Goal: Task Accomplishment & Management: Use online tool/utility

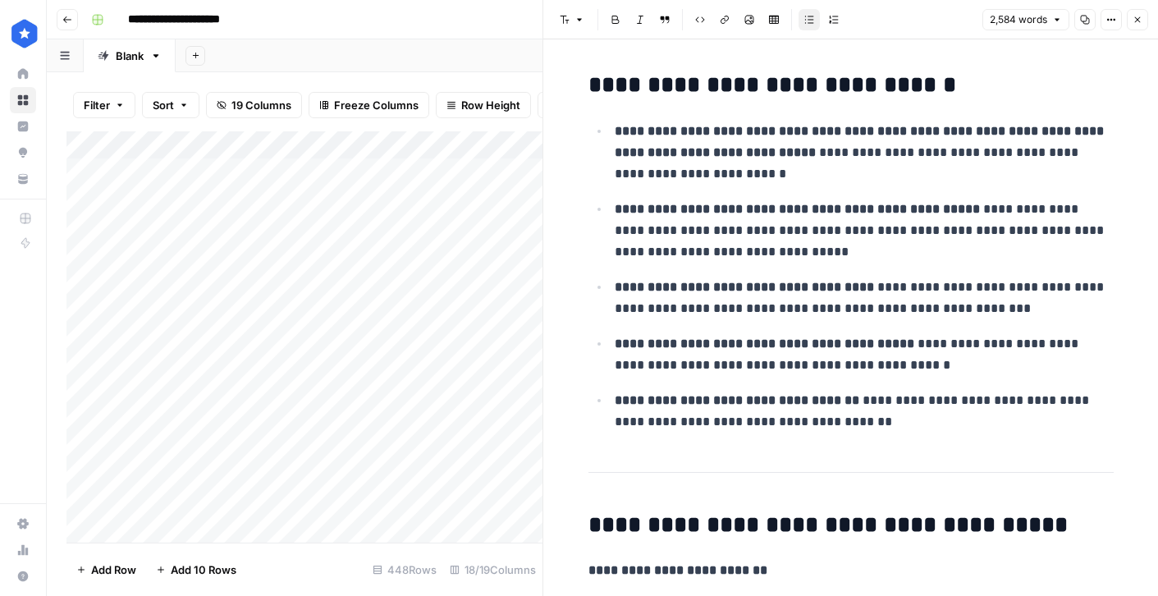
click at [1141, 20] on icon "button" at bounding box center [1137, 20] width 10 height 10
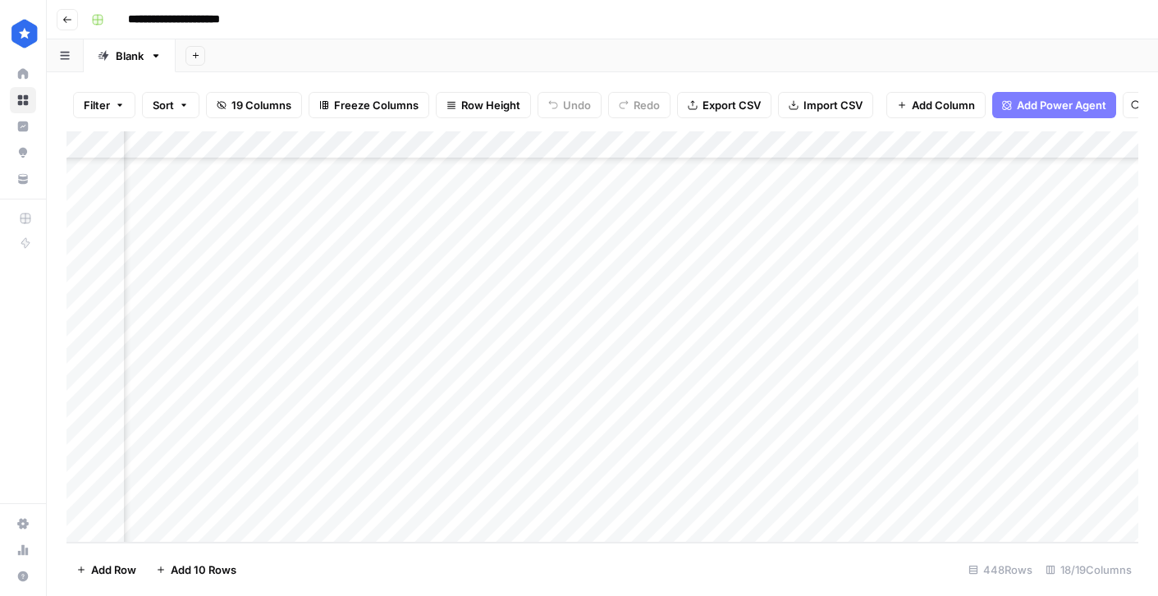
scroll to position [12142, 492]
click at [615, 303] on div "Add Column" at bounding box center [602, 336] width 1072 height 411
click at [597, 359] on div "Add Column" at bounding box center [602, 336] width 1072 height 411
click at [601, 390] on div "Add Column" at bounding box center [602, 336] width 1072 height 411
click at [603, 422] on div "Add Column" at bounding box center [602, 336] width 1072 height 411
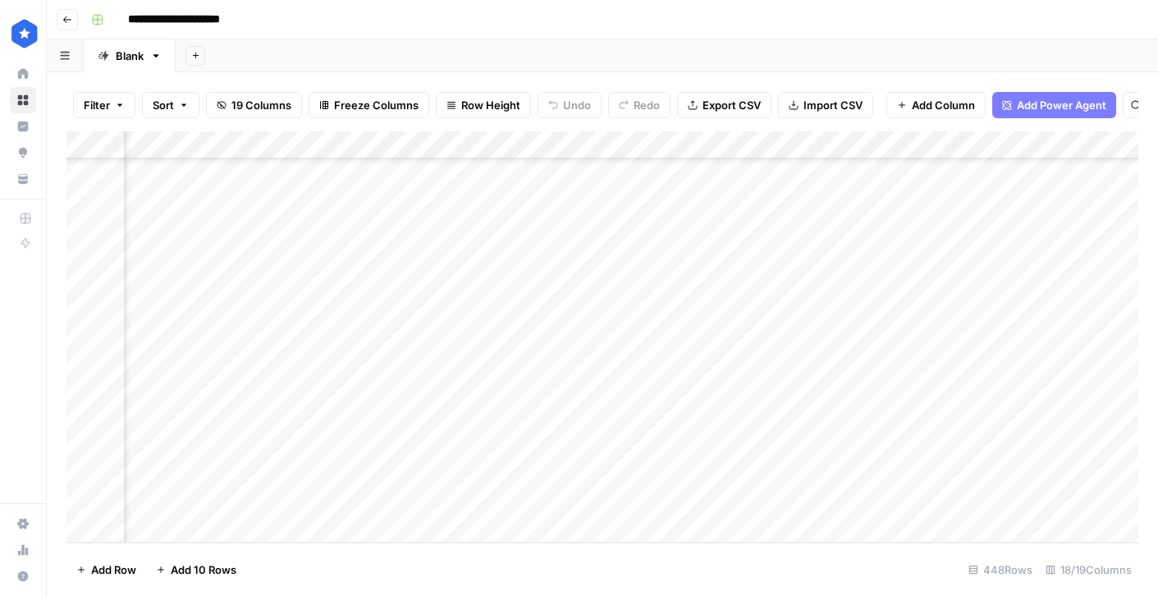
click at [603, 456] on div "Add Column" at bounding box center [602, 336] width 1072 height 411
click at [604, 477] on div "Add Column" at bounding box center [602, 336] width 1072 height 411
click at [296, 494] on div "Add Column" at bounding box center [602, 336] width 1072 height 411
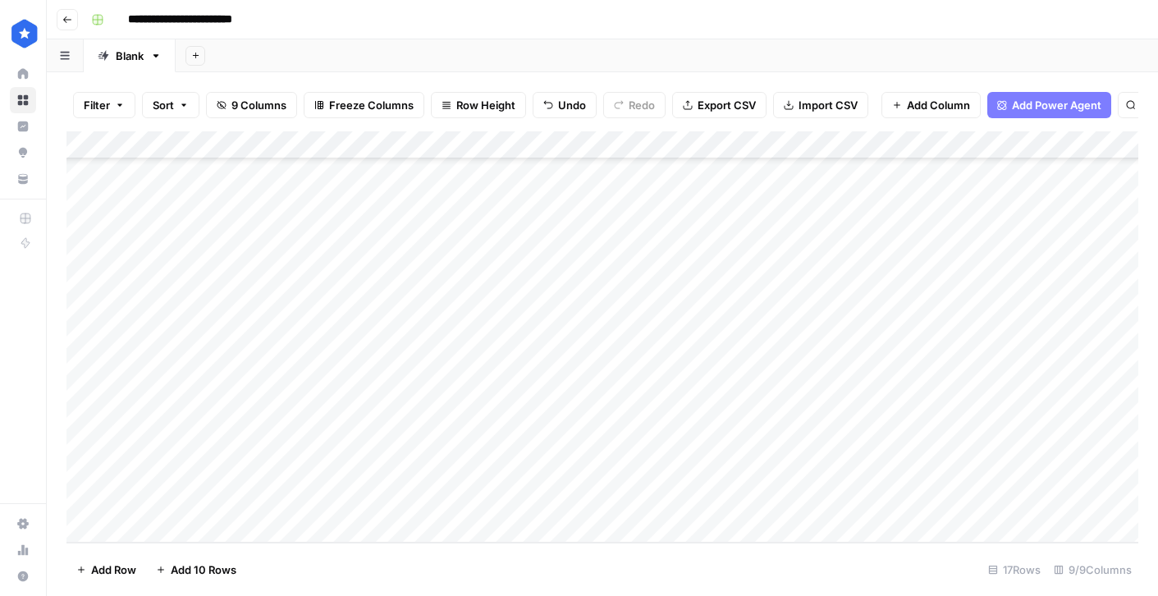
click at [519, 507] on div "Add Column" at bounding box center [602, 336] width 1072 height 411
type textarea "**********"
click at [705, 502] on div "Add Column" at bounding box center [602, 336] width 1072 height 411
click at [890, 280] on div "Add Column" at bounding box center [602, 336] width 1072 height 411
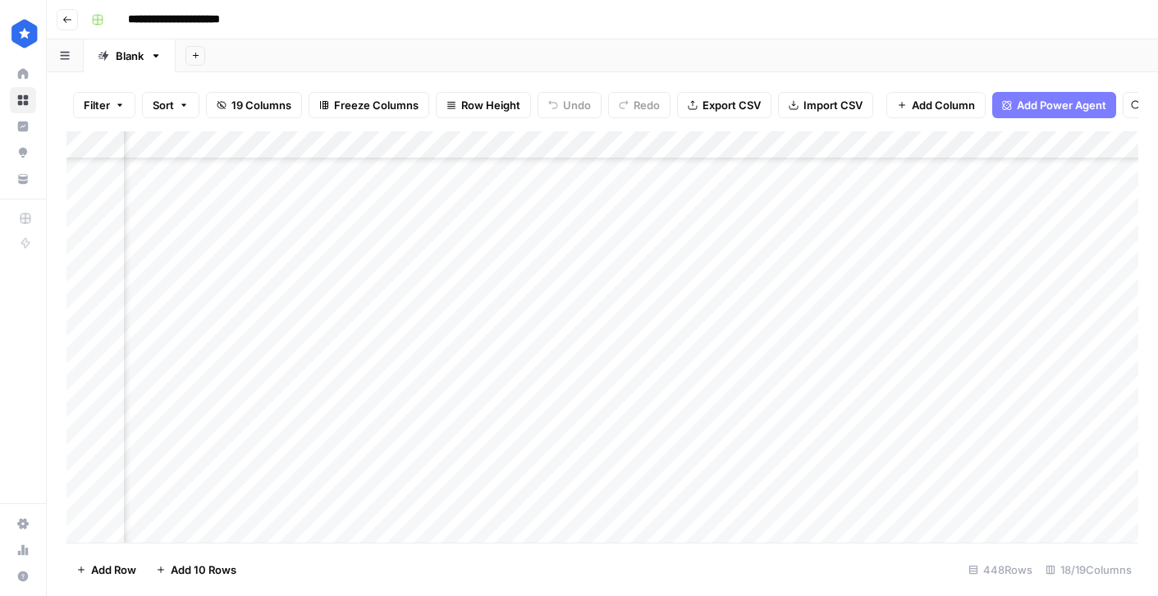
scroll to position [12056, 569]
click at [924, 280] on div "Add Column" at bounding box center [602, 336] width 1072 height 411
click at [1031, 278] on div "Add Column" at bounding box center [602, 336] width 1072 height 411
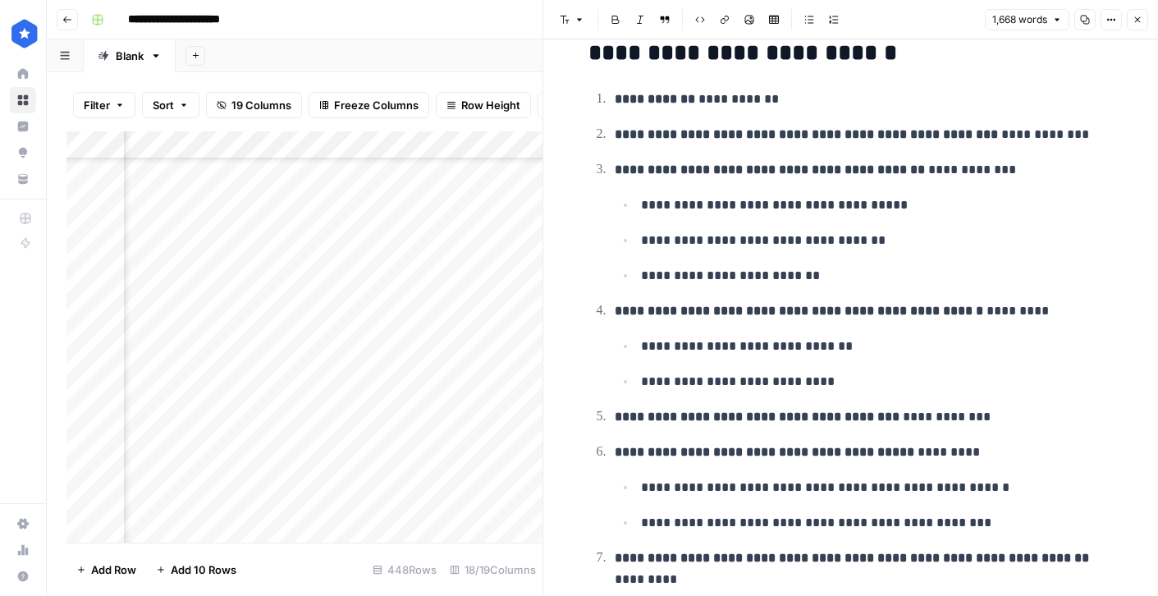
scroll to position [1290, 0]
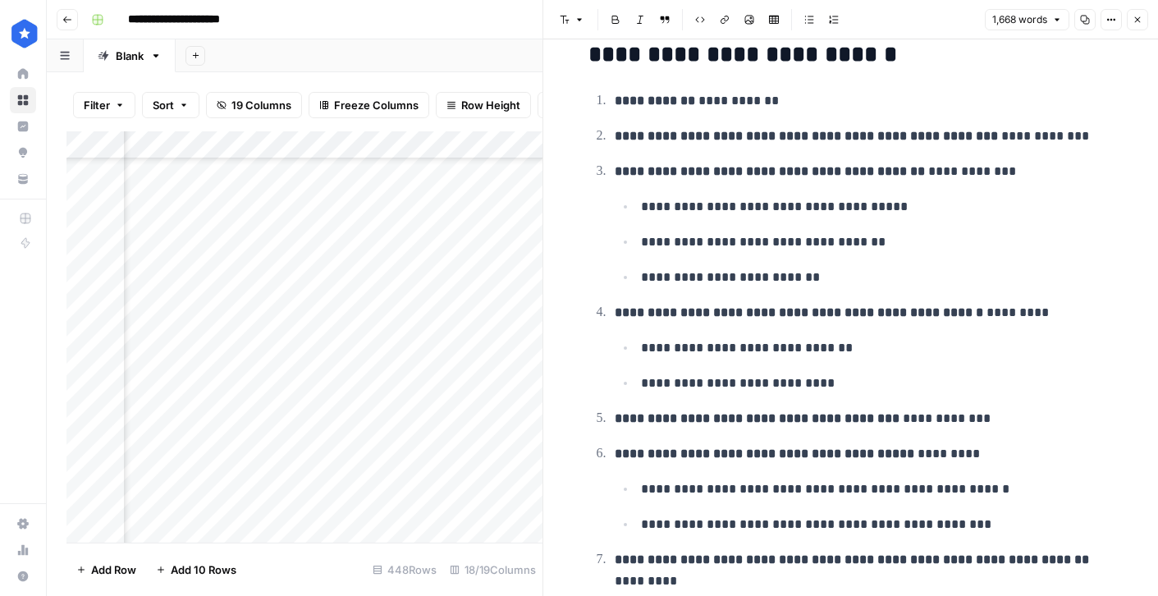
drag, startPoint x: 389, startPoint y: 307, endPoint x: 391, endPoint y: 394, distance: 87.0
click at [391, 394] on div "Add Column" at bounding box center [304, 336] width 476 height 411
click at [1141, 20] on span "Close" at bounding box center [1141, 20] width 1 height 1
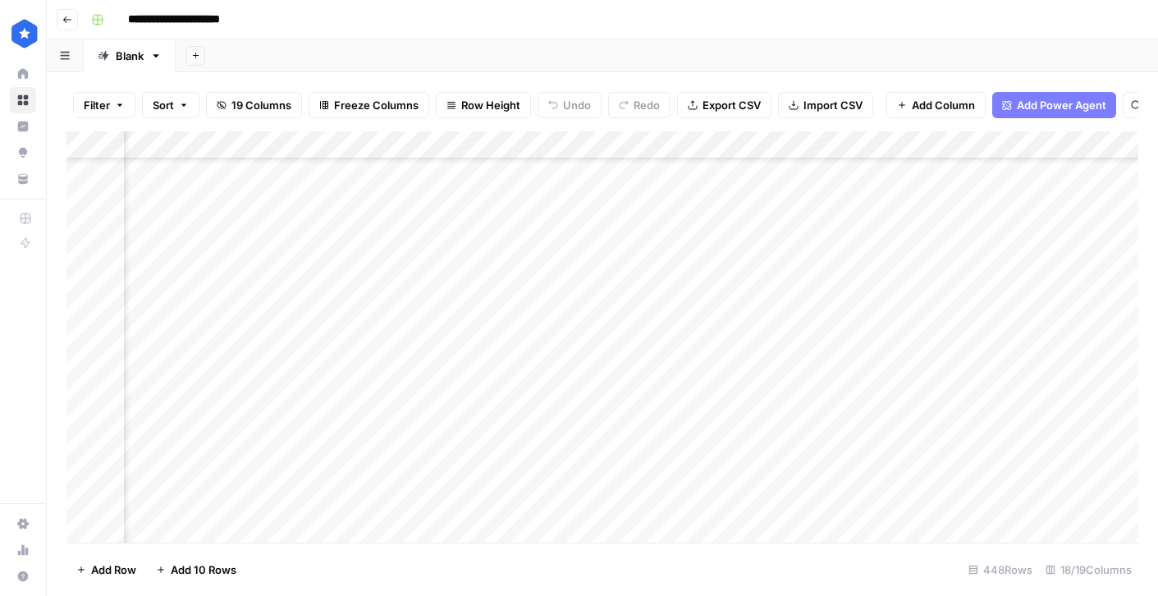
click at [418, 309] on div "Add Column" at bounding box center [602, 336] width 1072 height 411
click at [935, 307] on div "Add Column" at bounding box center [602, 336] width 1072 height 411
click at [1036, 309] on div "Add Column" at bounding box center [602, 336] width 1072 height 411
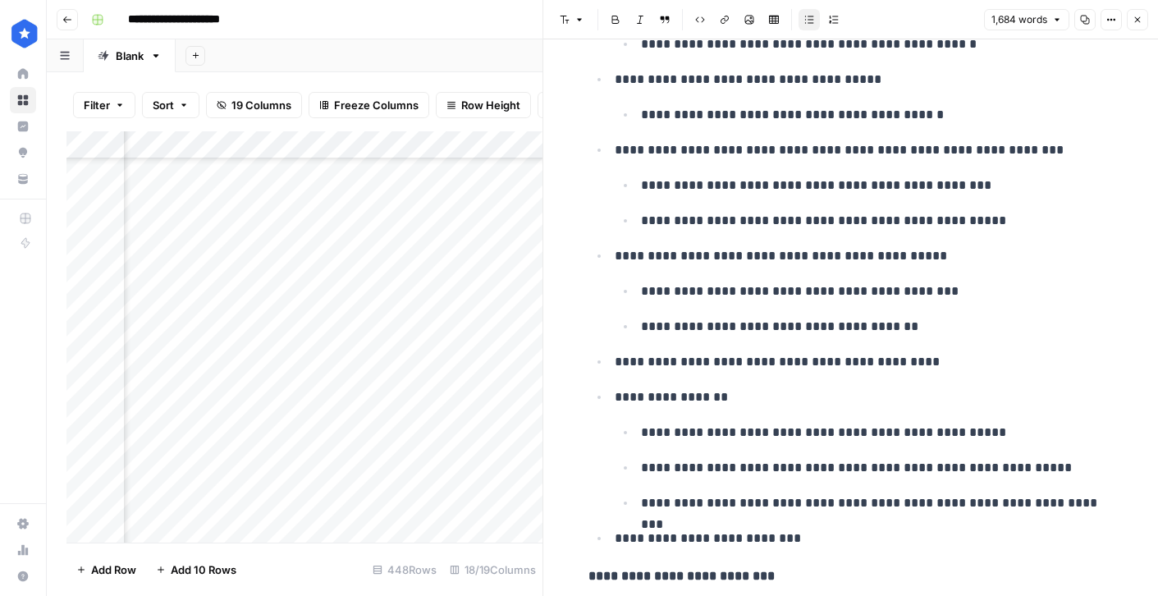
scroll to position [1403, 0]
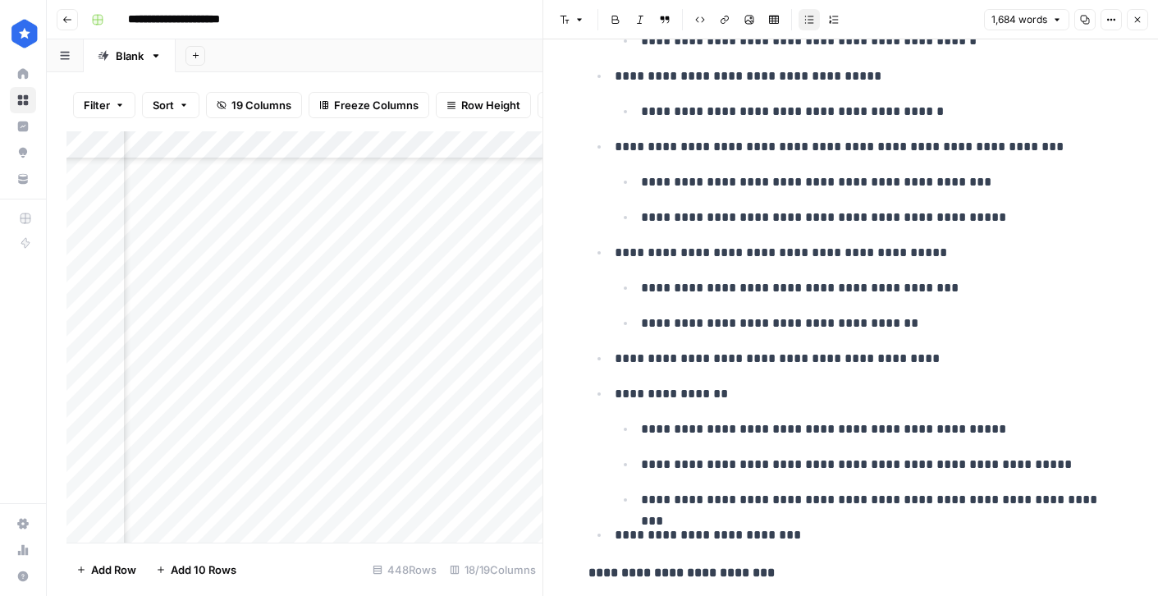
click at [1130, 16] on button "Close" at bounding box center [1137, 19] width 21 height 21
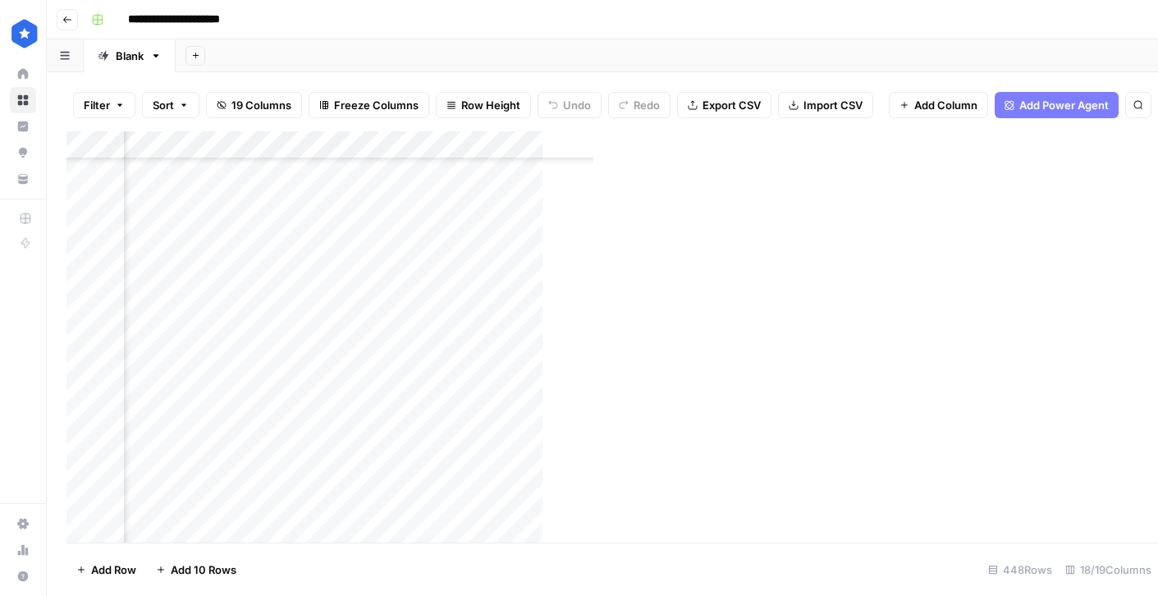
click at [382, 335] on div "Add Column" at bounding box center [530, 336] width 928 height 411
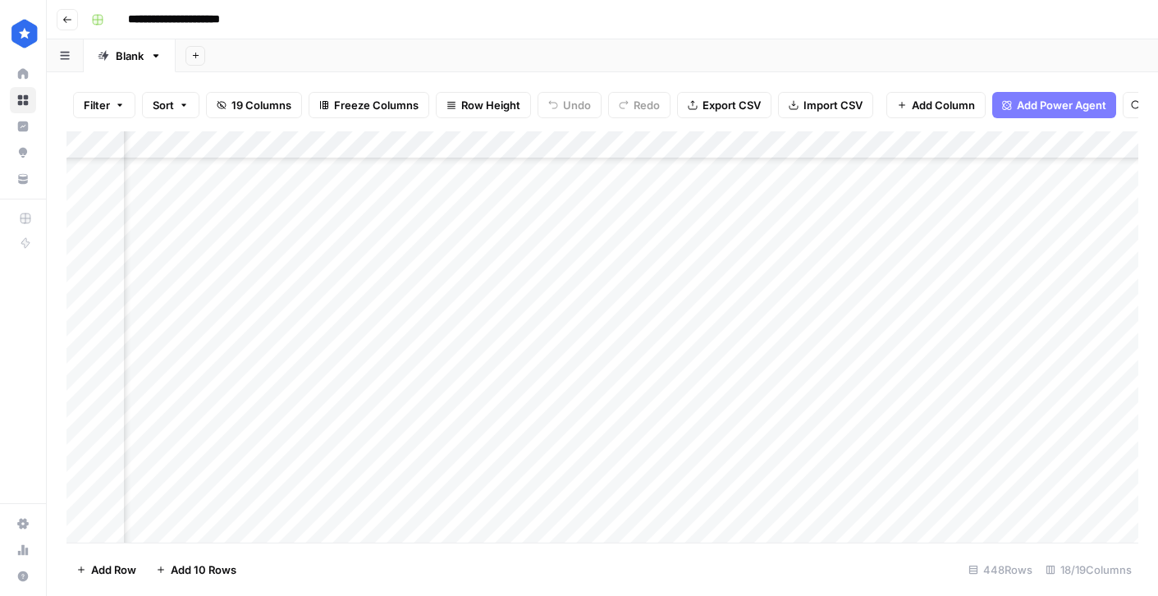
click at [926, 333] on div "Add Column" at bounding box center [602, 336] width 1072 height 411
click at [1037, 333] on div "Add Column" at bounding box center [602, 336] width 1072 height 411
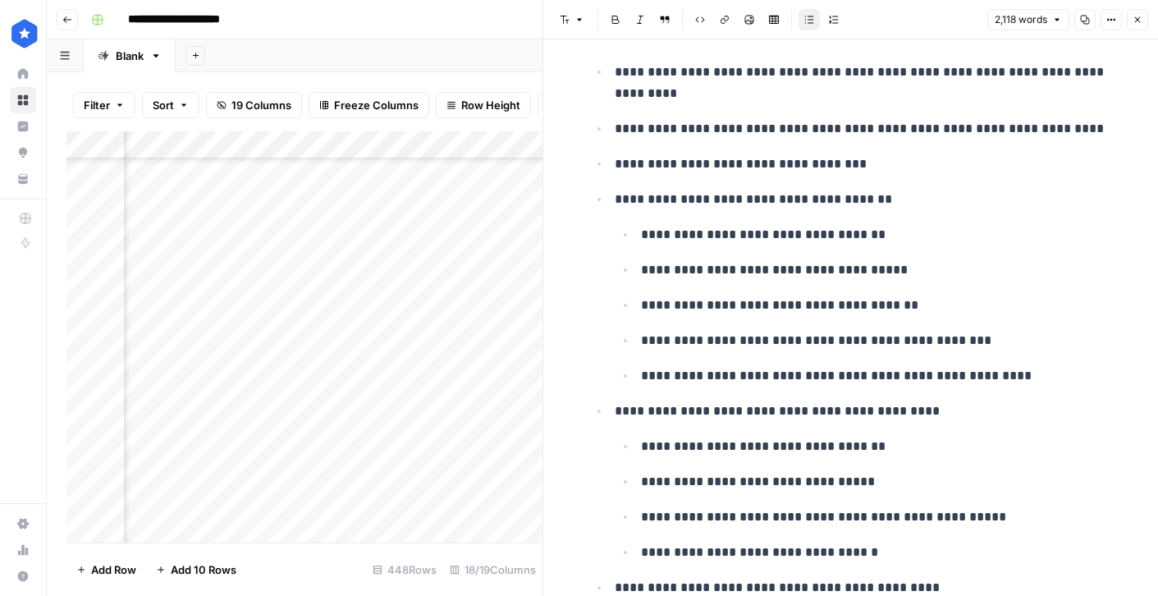
scroll to position [1453, 0]
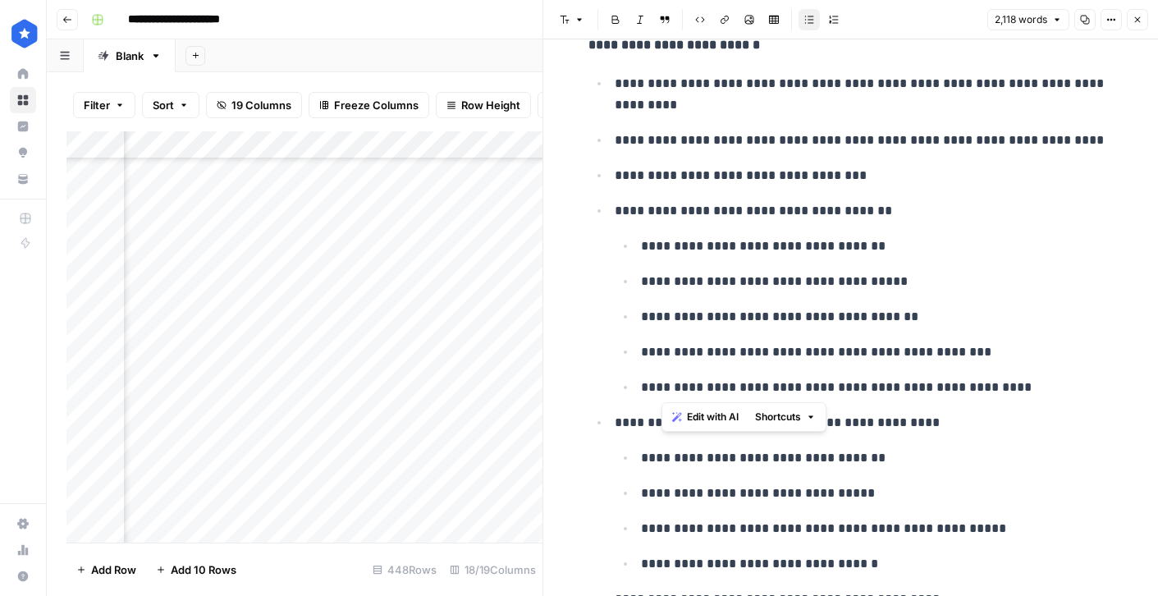
drag, startPoint x: 920, startPoint y: 386, endPoint x: 665, endPoint y: 252, distance: 287.4
click at [665, 252] on ul "**********" at bounding box center [864, 316] width 499 height 163
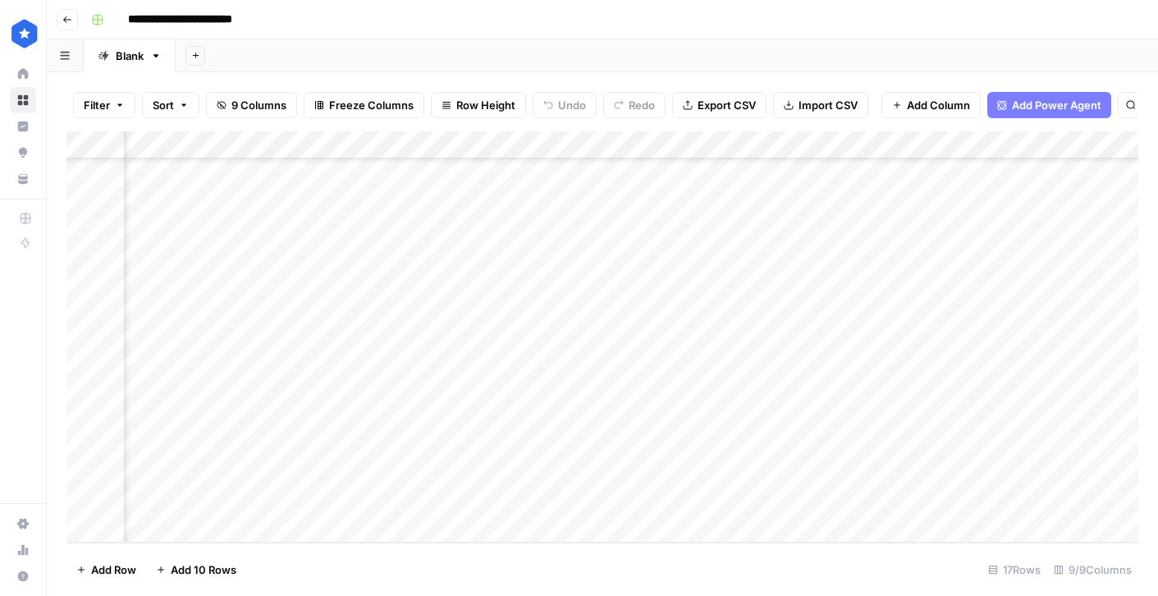
scroll to position [117, 641]
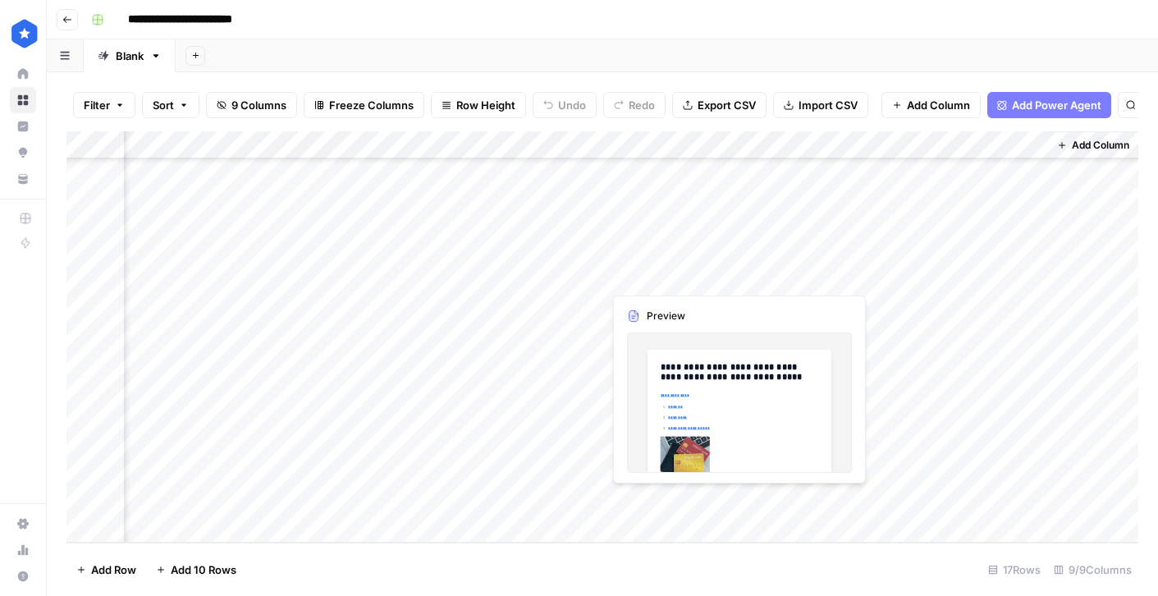
click at [652, 501] on div "Add Column" at bounding box center [602, 336] width 1072 height 411
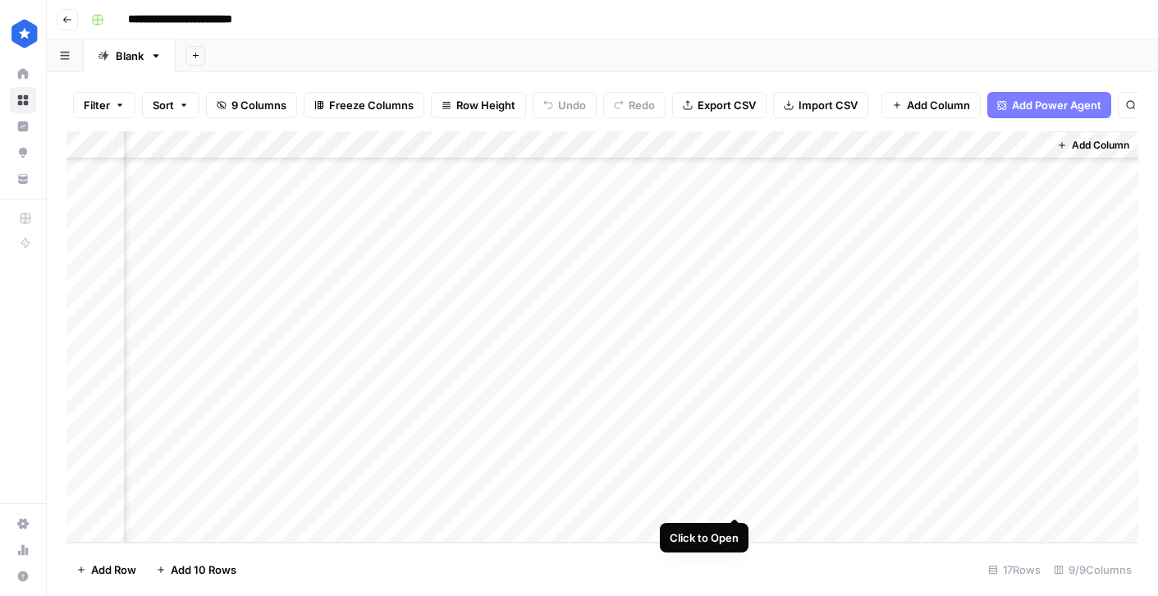
click at [736, 501] on div "Add Column" at bounding box center [602, 336] width 1072 height 411
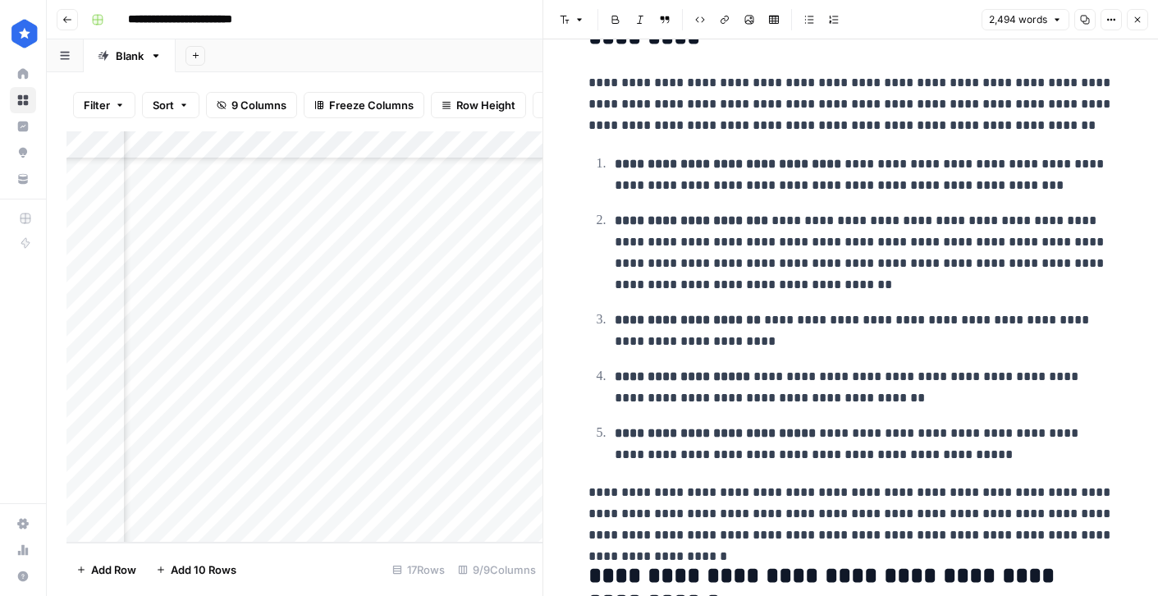
scroll to position [2000, 0]
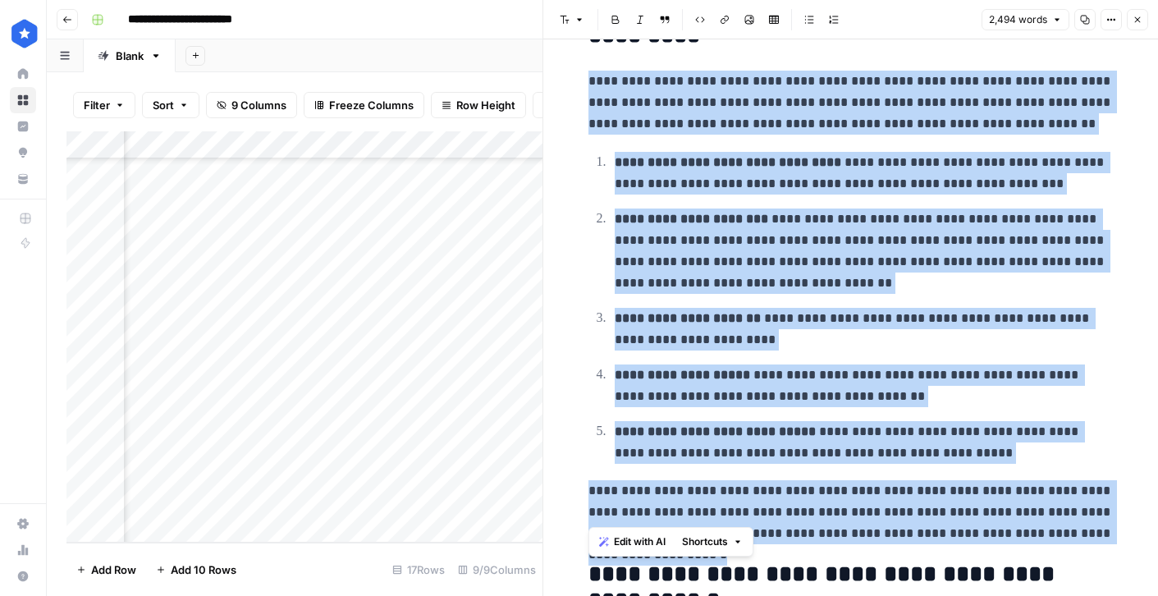
drag, startPoint x: 588, startPoint y: 85, endPoint x: 1094, endPoint y: 528, distance: 673.3
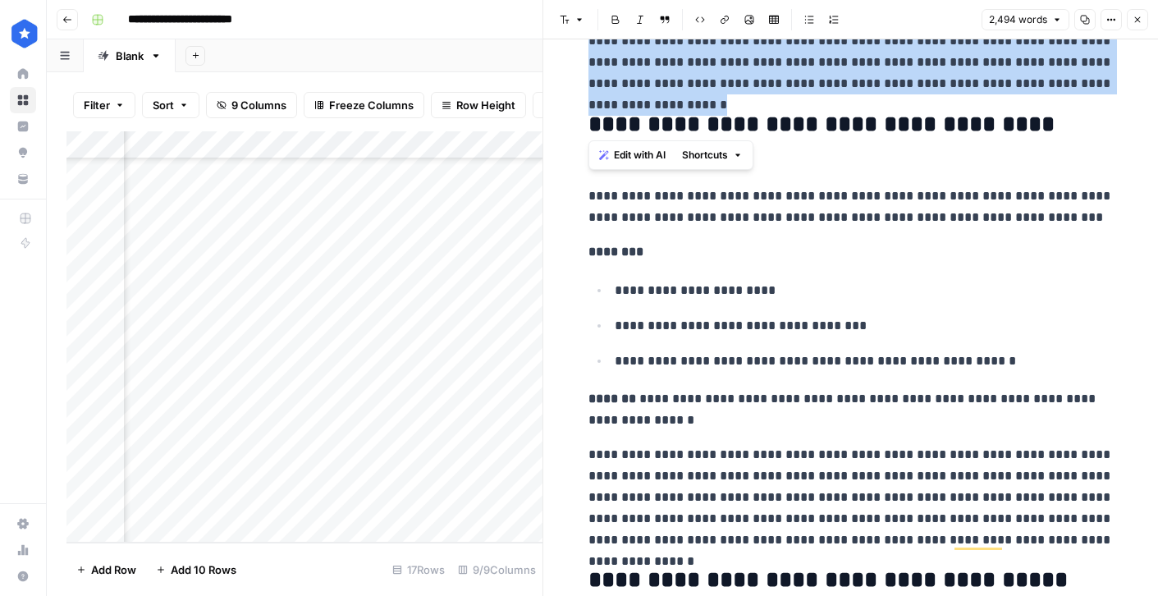
scroll to position [2444, 0]
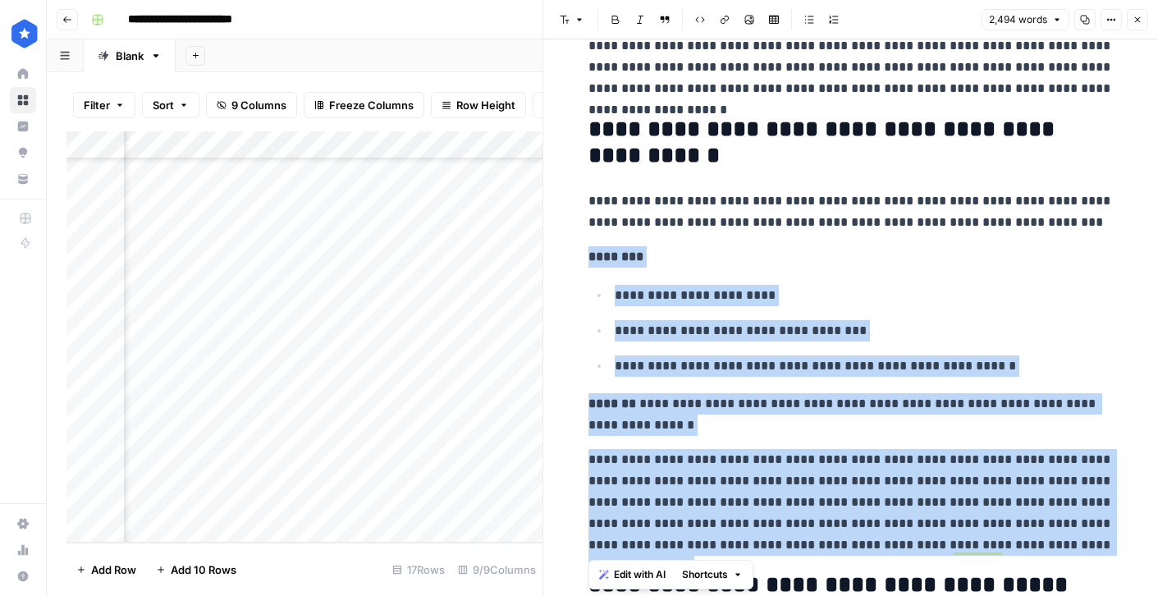
drag, startPoint x: 585, startPoint y: 255, endPoint x: 1041, endPoint y: 536, distance: 535.6
copy div "**********"
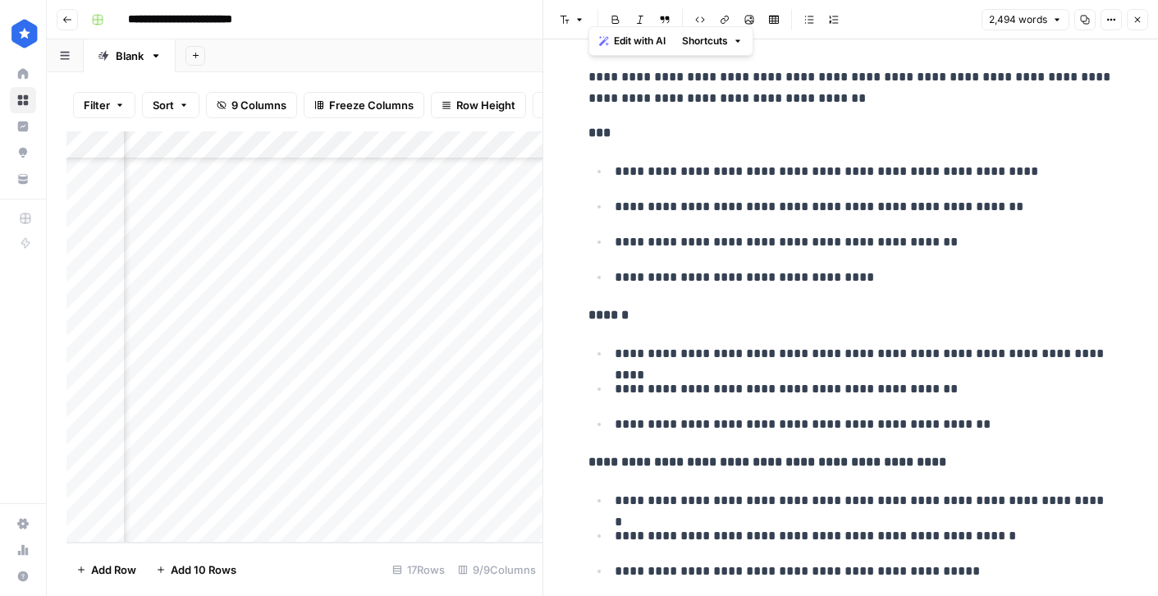
scroll to position [3238, 0]
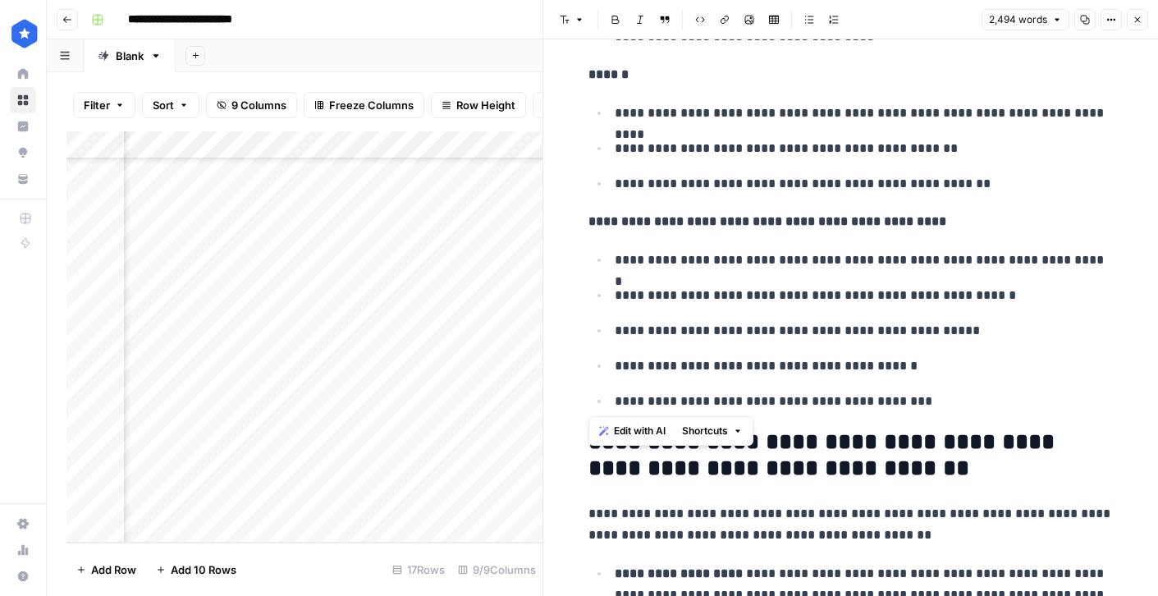
drag, startPoint x: 590, startPoint y: 193, endPoint x: 921, endPoint y: 410, distance: 395.8
copy div "**********"
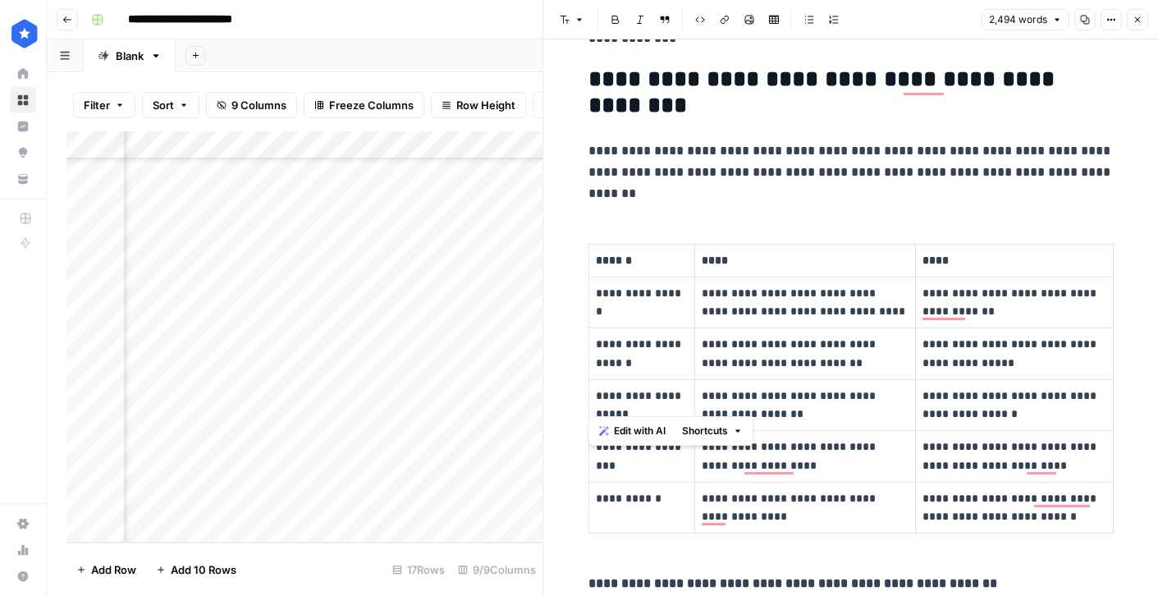
scroll to position [4745, 0]
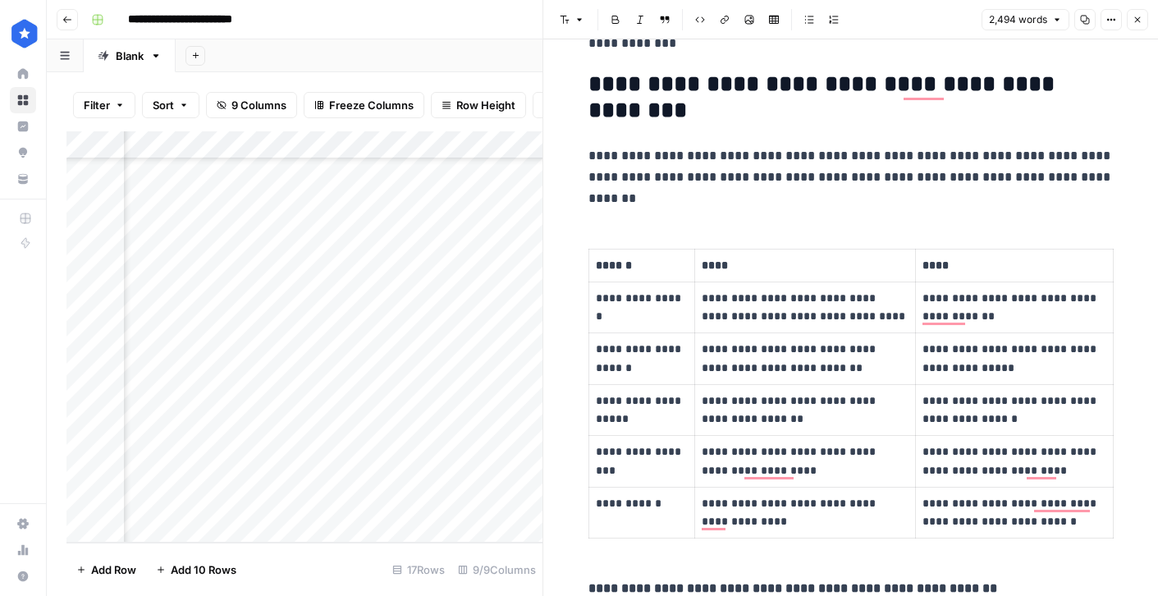
click at [1137, 22] on icon "button" at bounding box center [1137, 20] width 10 height 10
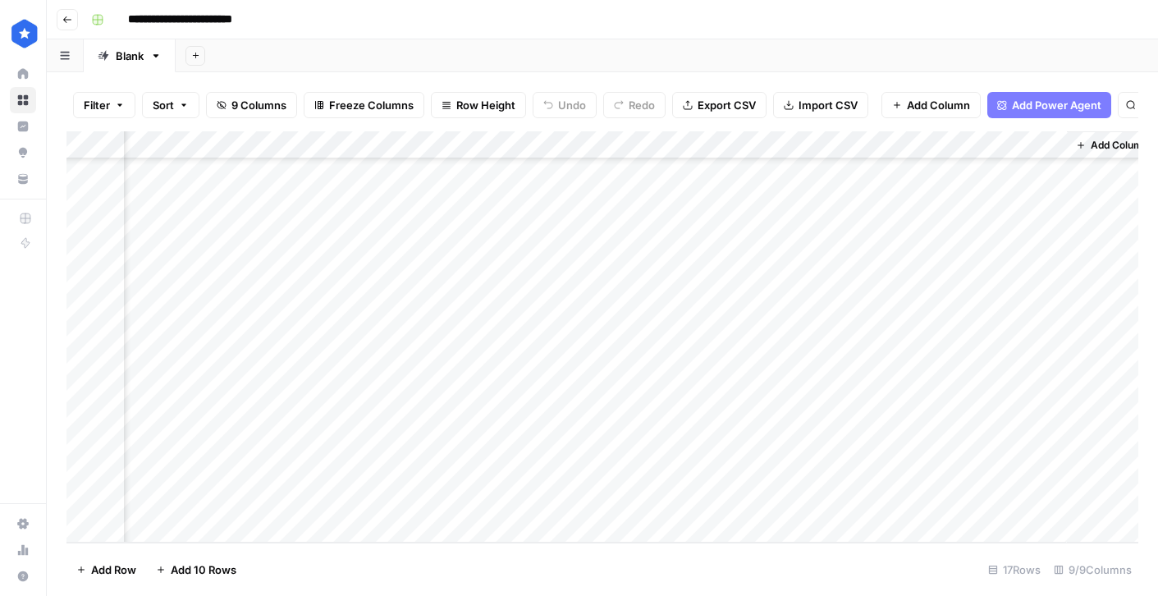
scroll to position [117, 0]
click at [310, 524] on div "Add Column" at bounding box center [602, 336] width 1072 height 411
click at [399, 523] on div "Add Column" at bounding box center [602, 336] width 1072 height 411
click at [307, 528] on div "Add Column" at bounding box center [602, 336] width 1072 height 411
click at [382, 527] on div "Add Column" at bounding box center [602, 336] width 1072 height 411
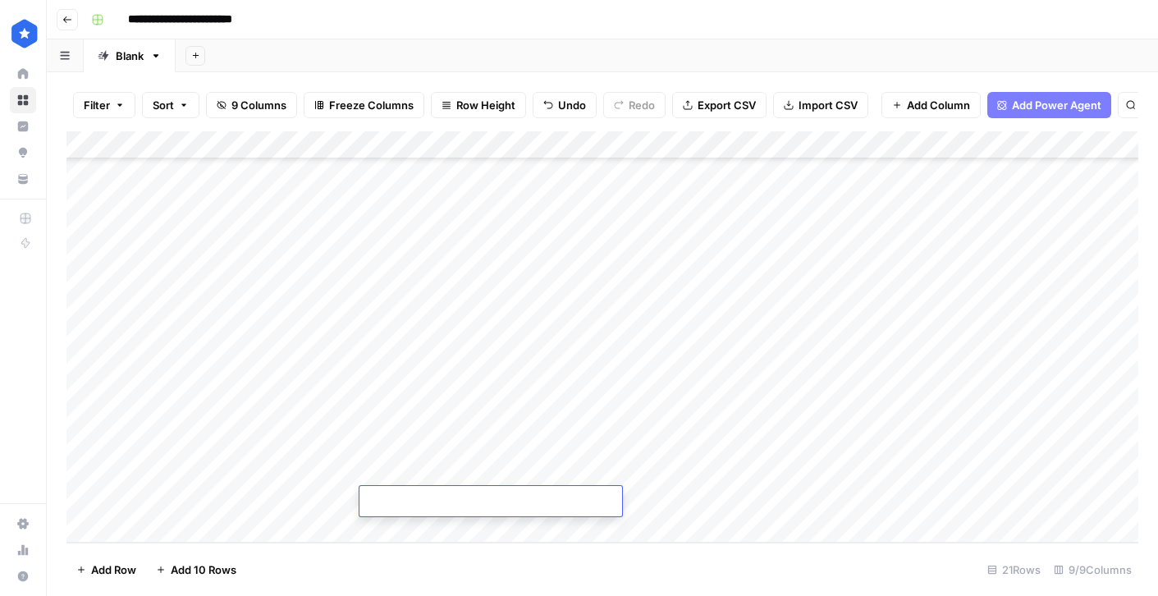
click at [316, 527] on div "Add Column" at bounding box center [602, 336] width 1072 height 411
click at [299, 395] on div "Add Column" at bounding box center [602, 336] width 1072 height 411
drag, startPoint x: 359, startPoint y: 139, endPoint x: 432, endPoint y: 143, distance: 73.1
click at [432, 143] on div "Add Column" at bounding box center [602, 336] width 1072 height 411
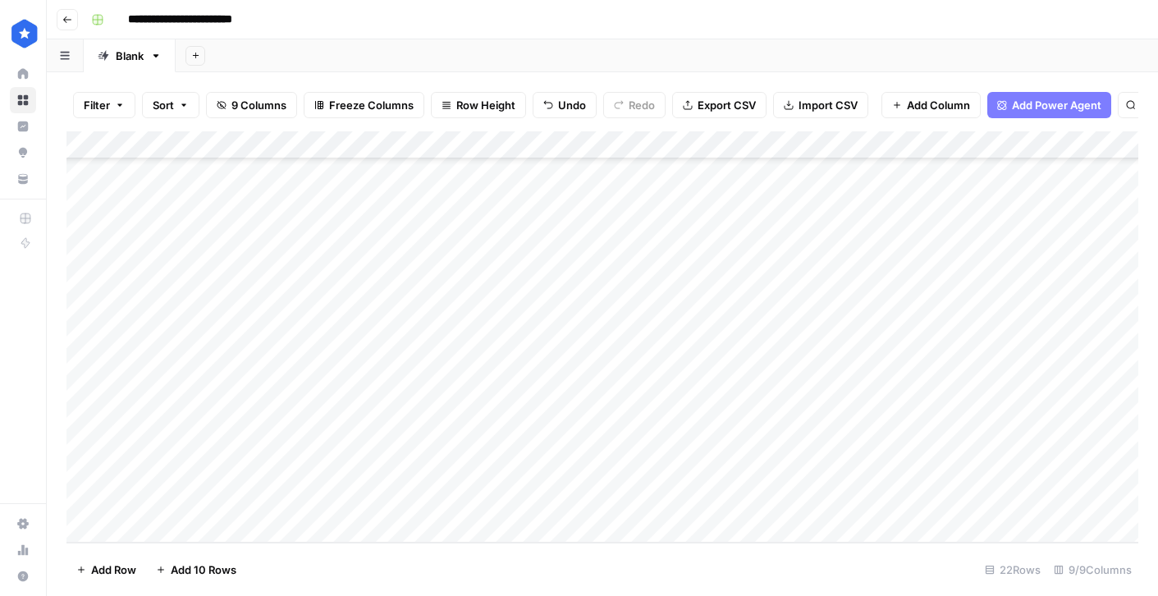
click at [523, 391] on div "Add Column" at bounding box center [602, 336] width 1072 height 411
click at [526, 508] on div "Add Column" at bounding box center [602, 336] width 1072 height 411
type textarea "**********"
click at [760, 385] on div "Add Column" at bounding box center [602, 336] width 1072 height 411
click at [771, 412] on div "Add Column" at bounding box center [602, 336] width 1072 height 411
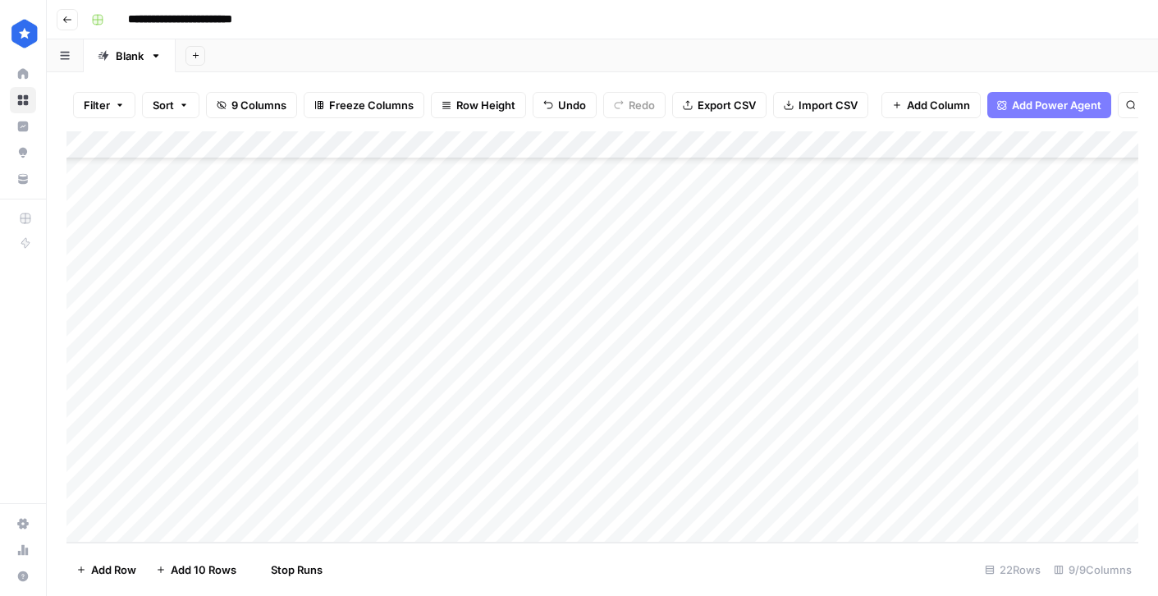
click at [770, 435] on div "Add Column" at bounding box center [602, 336] width 1072 height 411
click at [771, 464] on div "Add Column" at bounding box center [602, 336] width 1072 height 411
click at [770, 496] on div "Add Column" at bounding box center [602, 336] width 1072 height 411
click at [769, 417] on div "Add Column" at bounding box center [602, 336] width 1072 height 411
click at [610, 386] on div "Add Column" at bounding box center [602, 336] width 1072 height 411
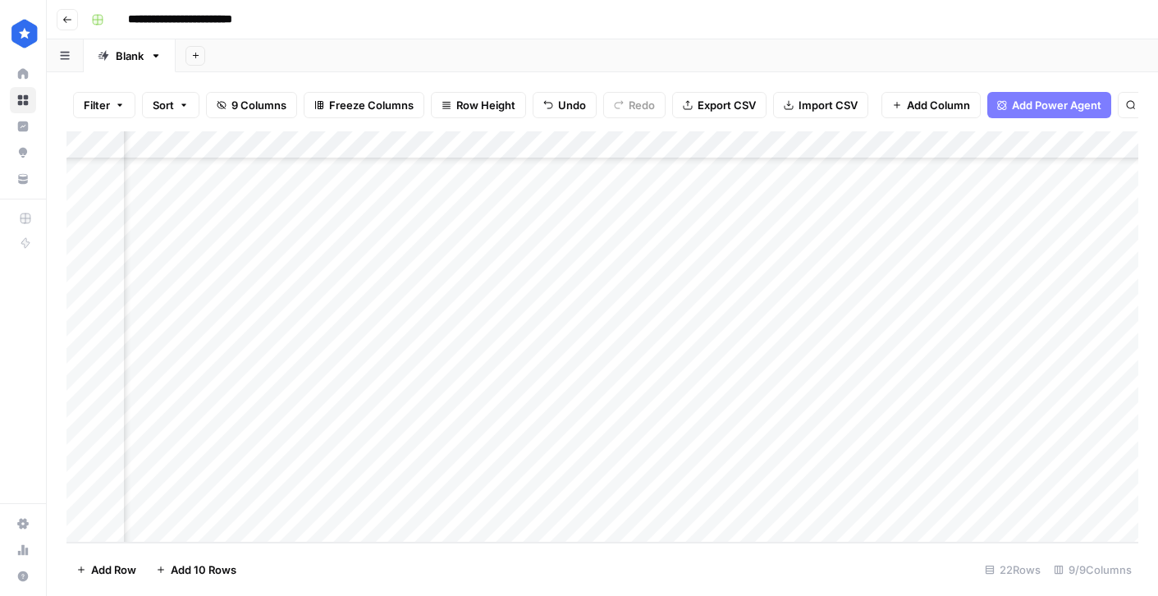
scroll to position [257, 422]
click at [980, 383] on div "Add Column" at bounding box center [602, 336] width 1072 height 411
click at [1022, 390] on div "Add Column" at bounding box center [602, 336] width 1072 height 411
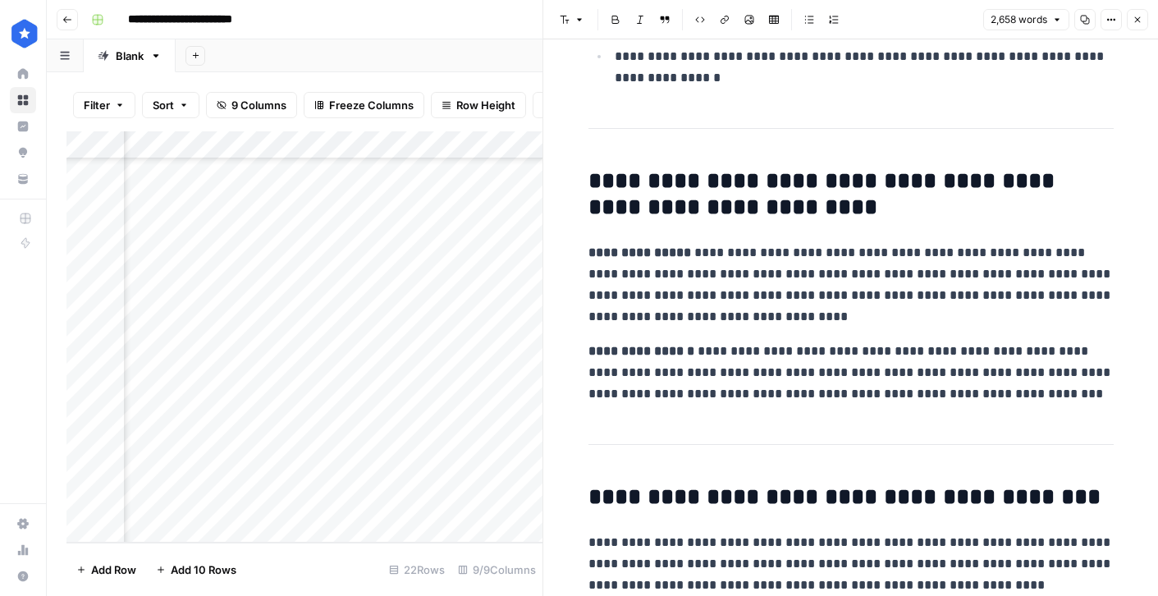
scroll to position [767, 0]
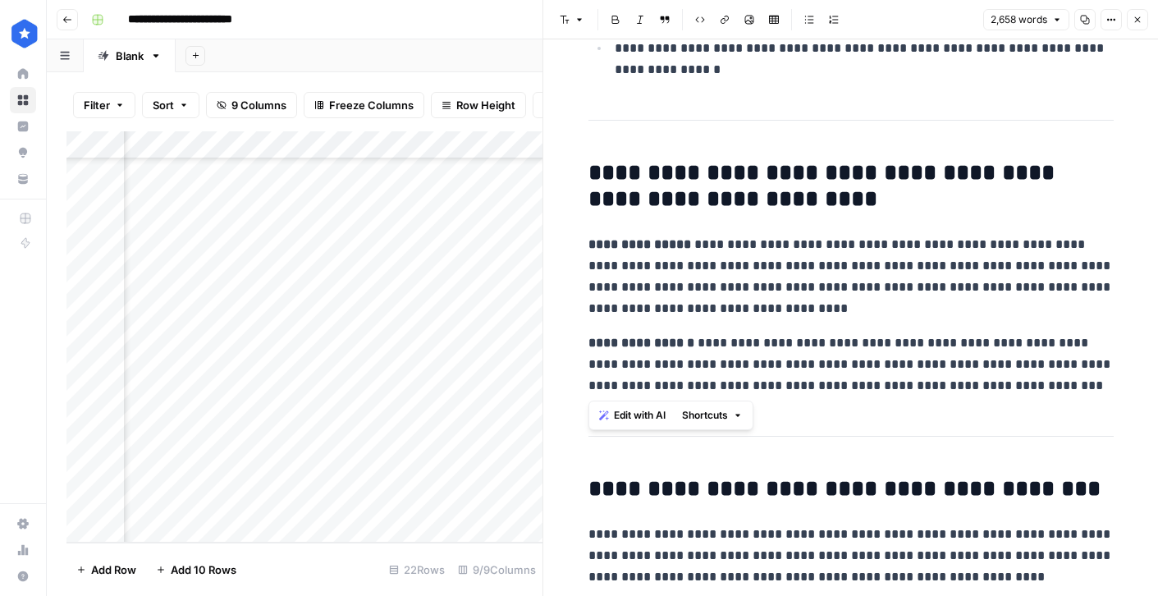
drag, startPoint x: 992, startPoint y: 385, endPoint x: 580, endPoint y: 248, distance: 434.1
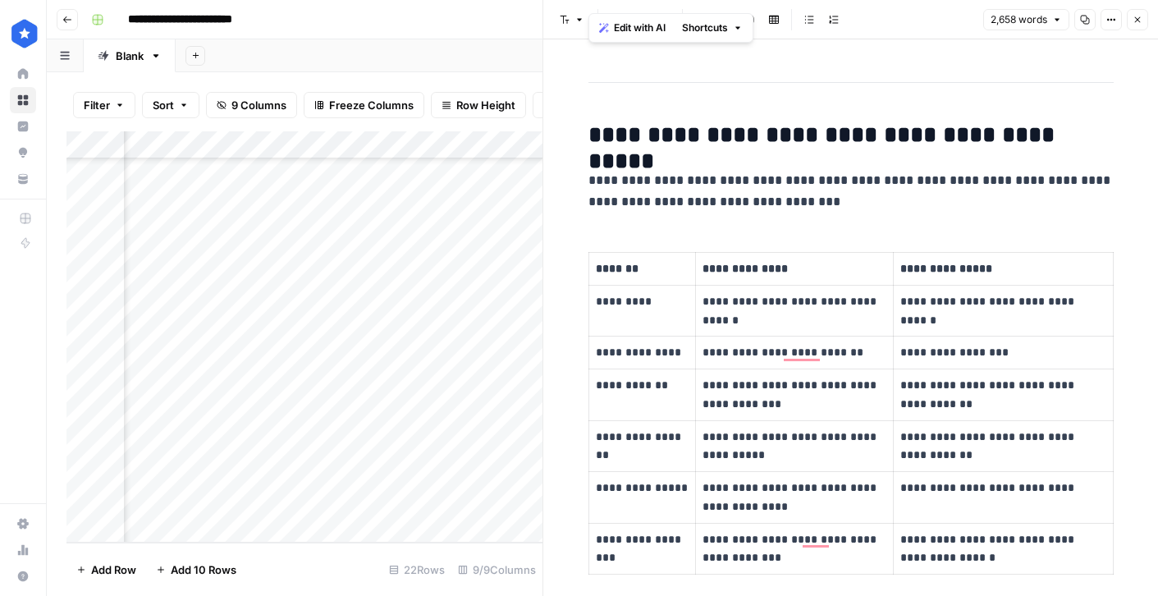
scroll to position [1705, 0]
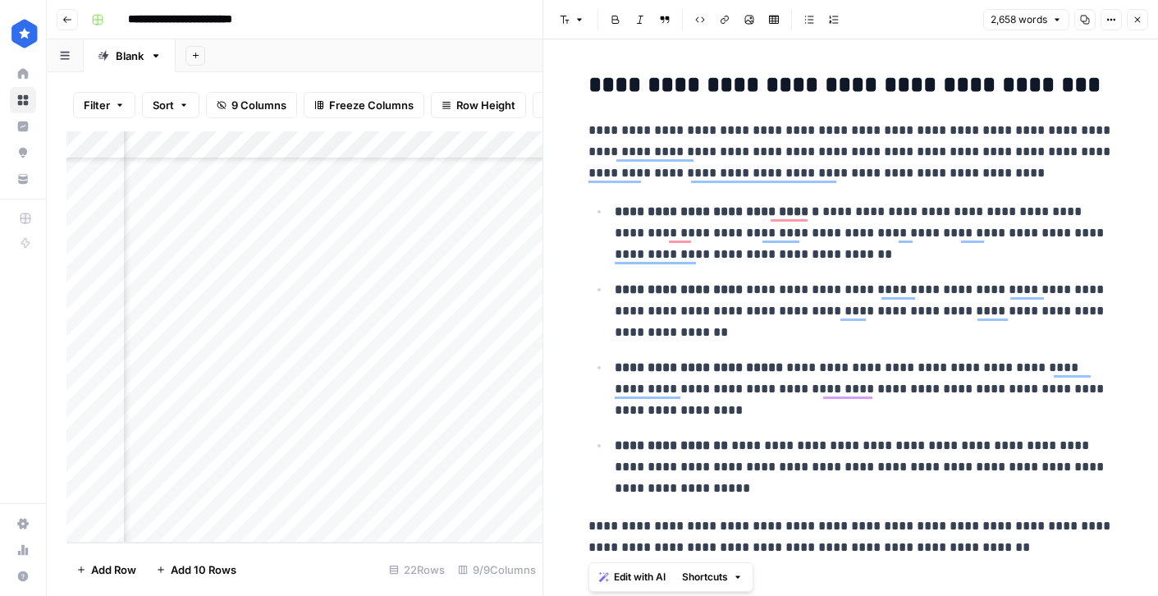
drag, startPoint x: 588, startPoint y: 130, endPoint x: 1031, endPoint y: 542, distance: 605.0
copy div "**********"
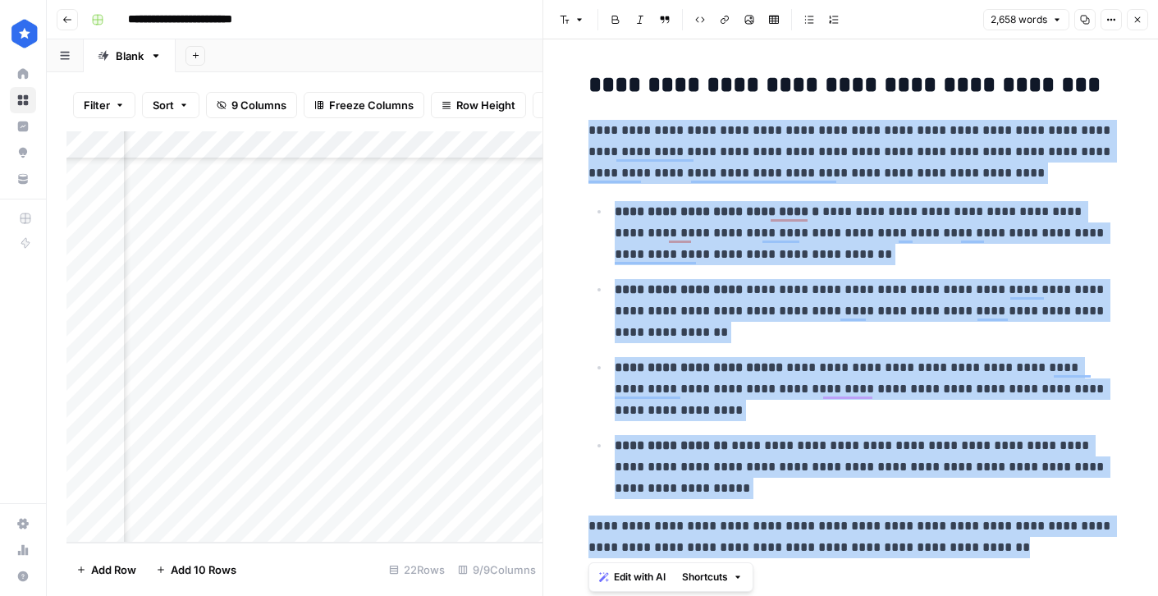
scroll to position [1171, 0]
click at [1141, 20] on span "Close" at bounding box center [1141, 20] width 1 height 1
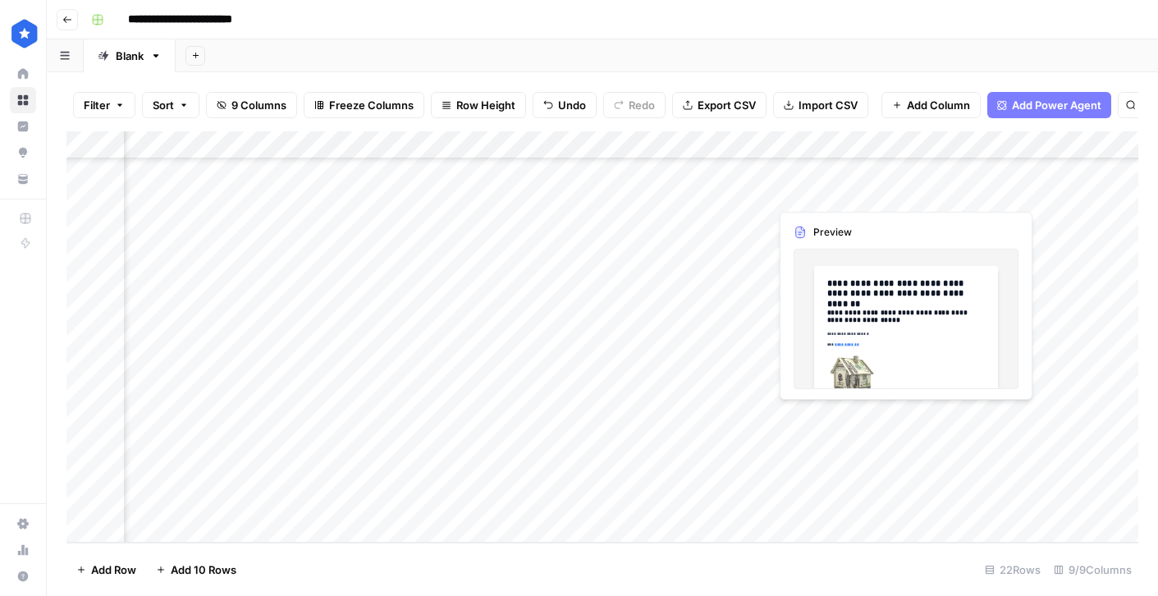
click at [981, 418] on div "Add Column" at bounding box center [602, 336] width 1072 height 411
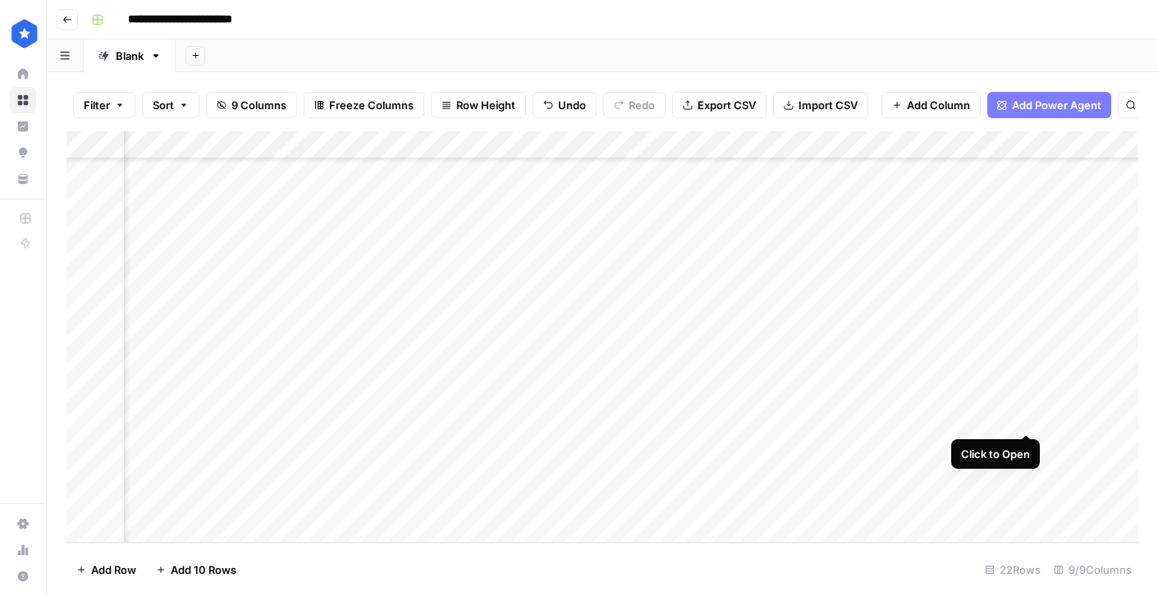
click at [1026, 418] on div "Add Column" at bounding box center [602, 336] width 1072 height 411
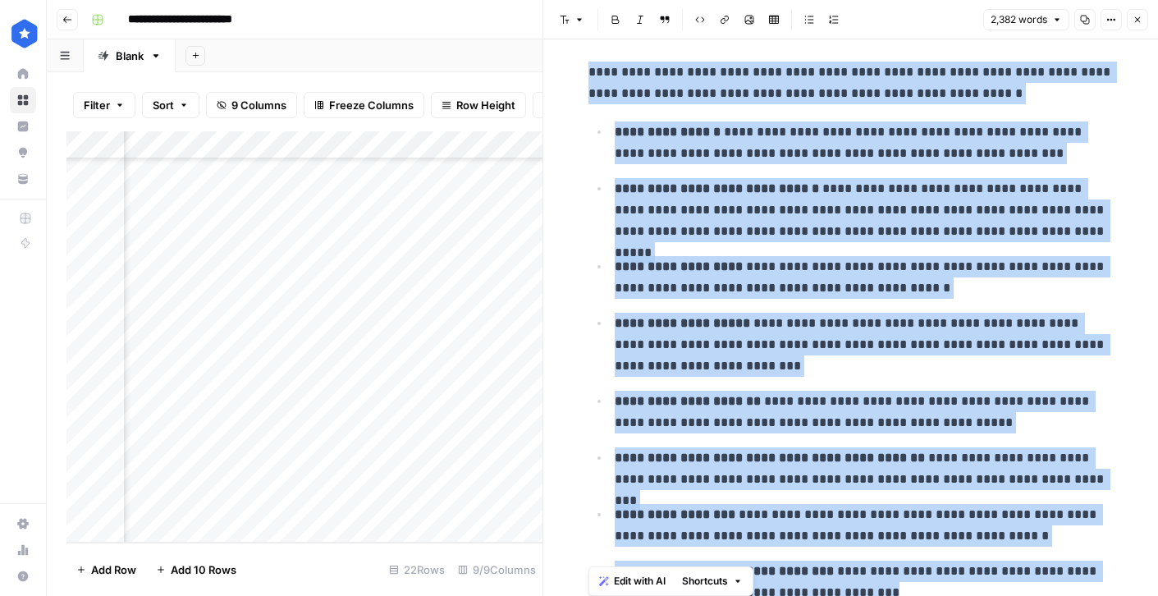
scroll to position [1177, 0]
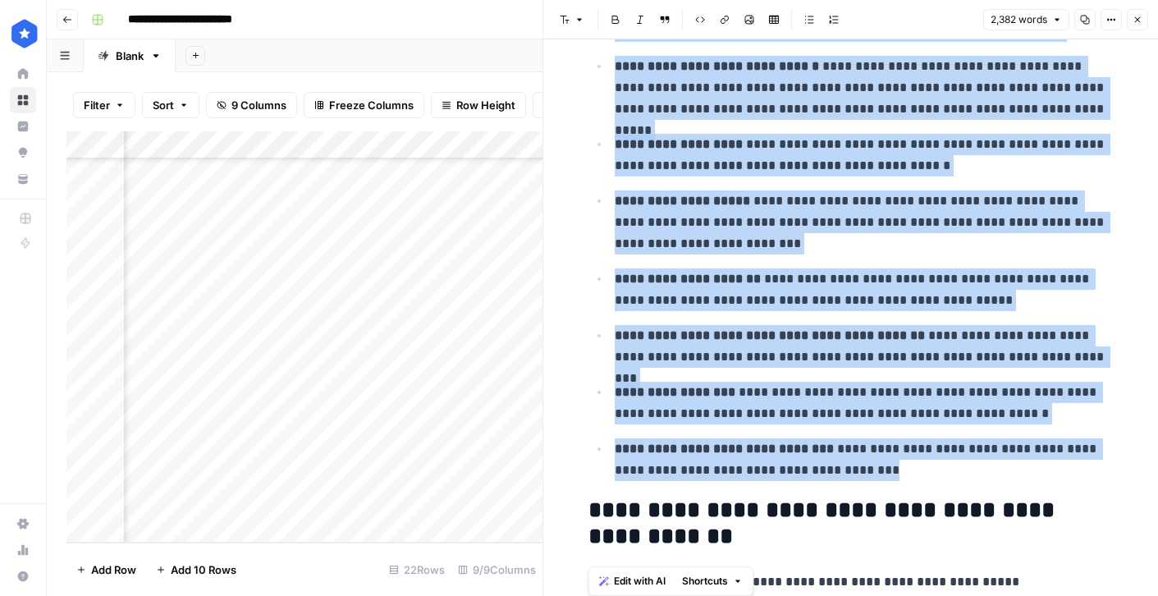
drag, startPoint x: 589, startPoint y: 71, endPoint x: 926, endPoint y: 476, distance: 526.8
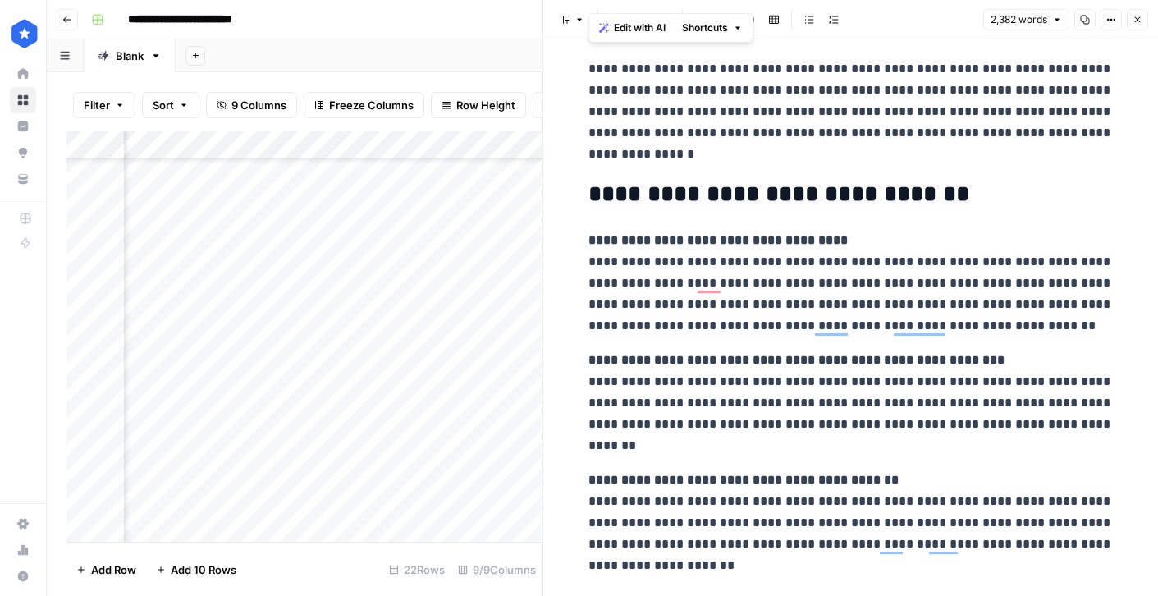
scroll to position [5915, 0]
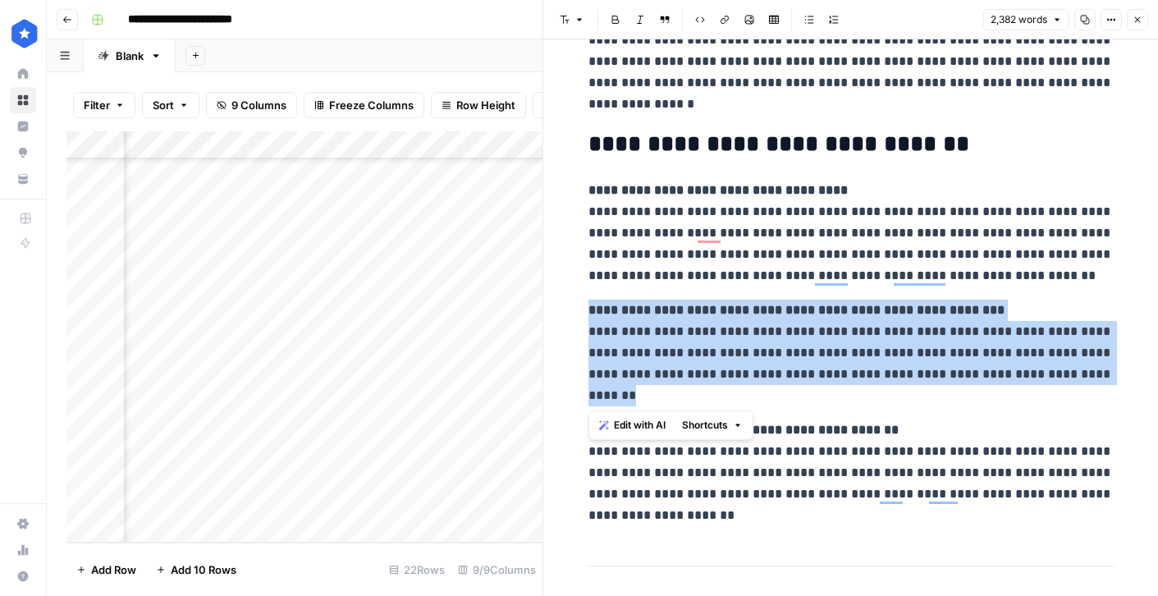
drag, startPoint x: 589, startPoint y: 313, endPoint x: 655, endPoint y: 402, distance: 110.9
click at [655, 402] on p "**********" at bounding box center [850, 353] width 525 height 107
copy p "**********"
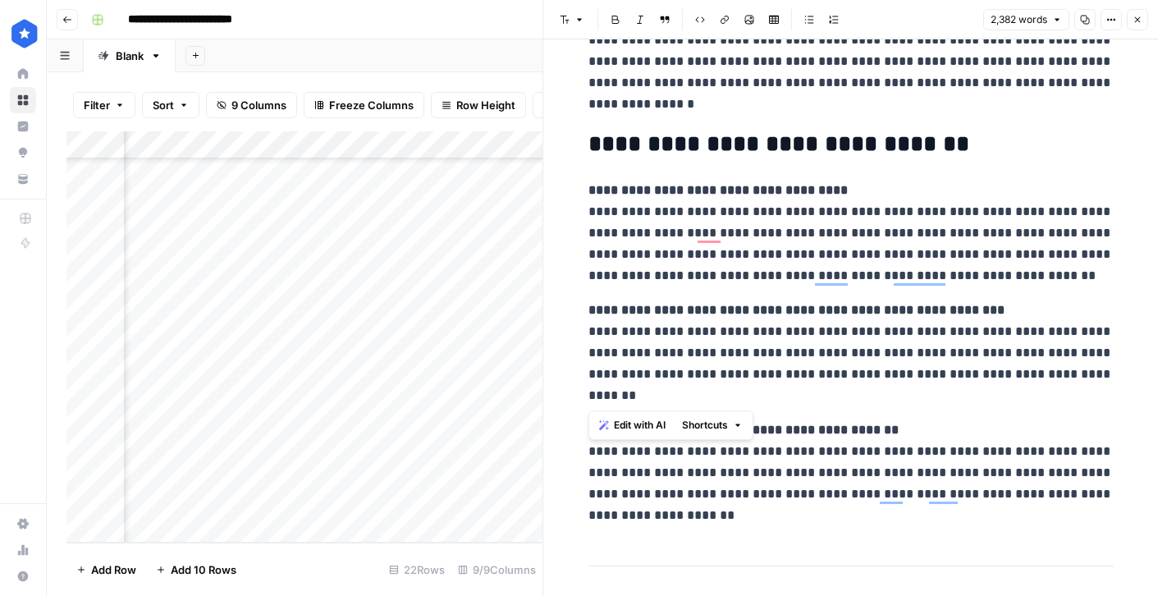
click at [898, 430] on p "**********" at bounding box center [850, 472] width 525 height 107
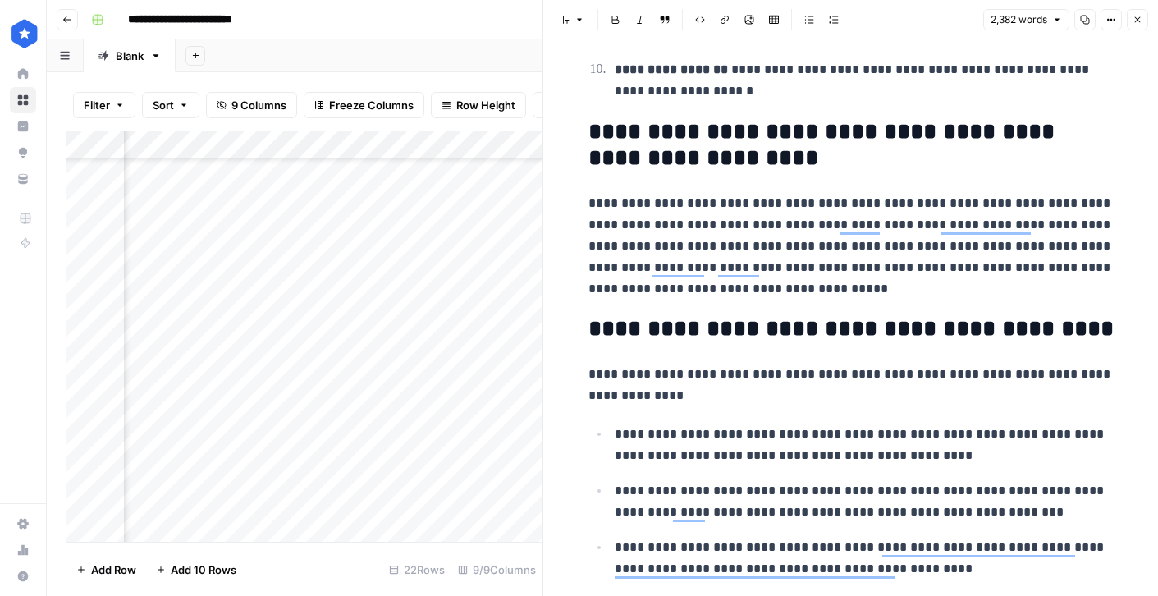
scroll to position [2380, 0]
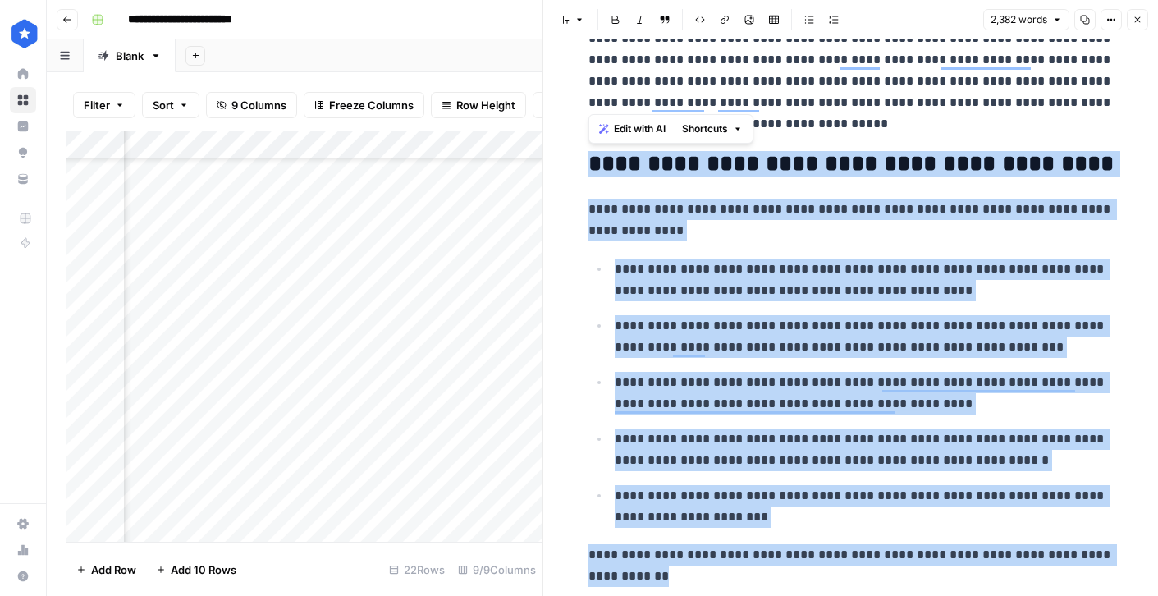
drag, startPoint x: 591, startPoint y: 167, endPoint x: 770, endPoint y: 568, distance: 438.6
copy div "**********"
